Goal: Find specific page/section: Find specific page/section

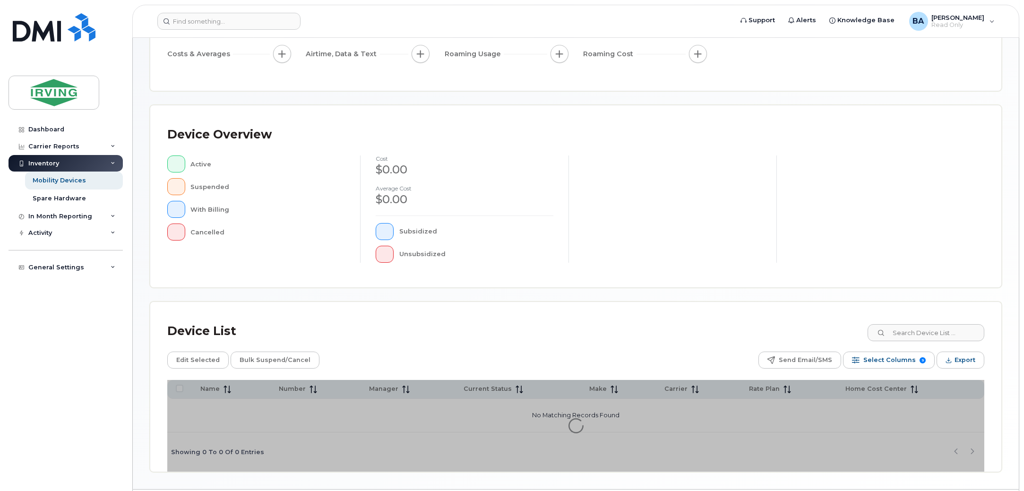
scroll to position [159, 0]
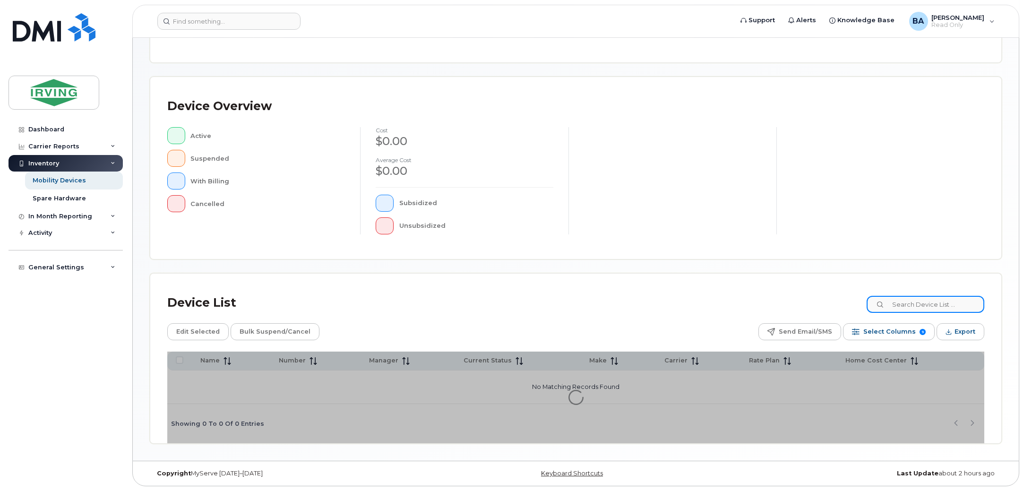
click at [912, 301] on input at bounding box center [925, 304] width 118 height 17
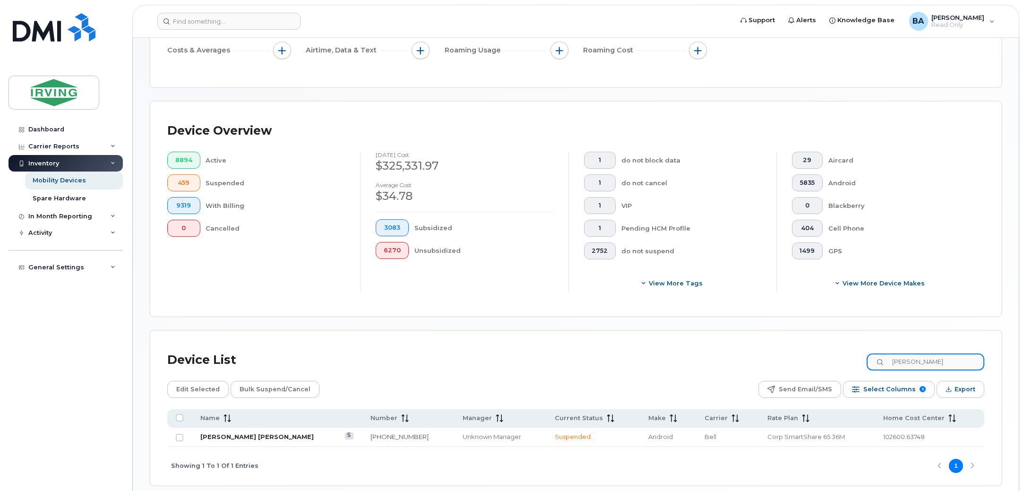
type input "connor marge"
click at [250, 437] on link "[PERSON_NAME] [PERSON_NAME]" at bounding box center [256, 437] width 113 height 8
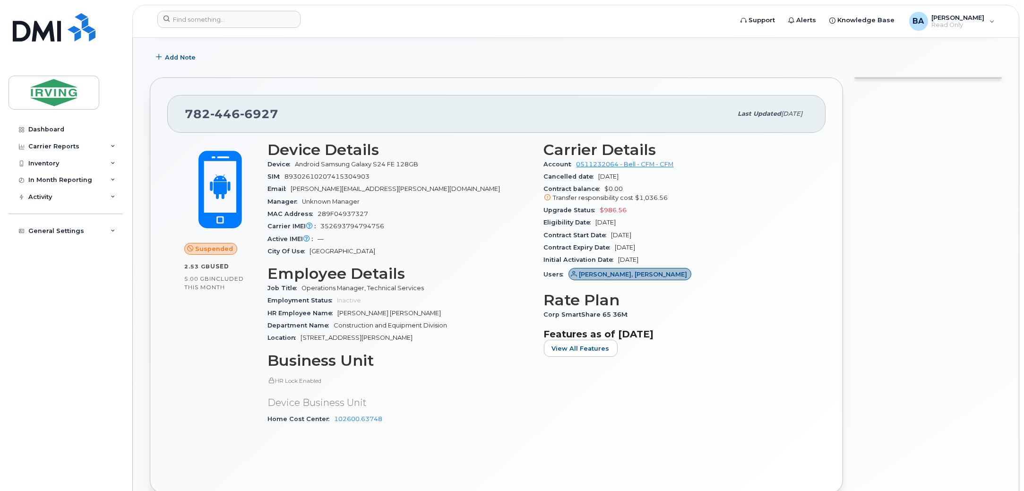
scroll to position [118, 0]
